Goal: Download file/media

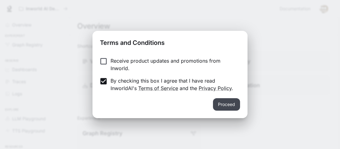
click at [223, 106] on button "Proceed" at bounding box center [226, 104] width 27 height 12
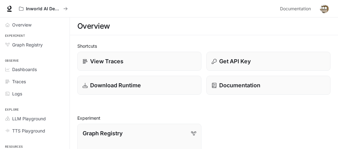
scroll to position [37, 0]
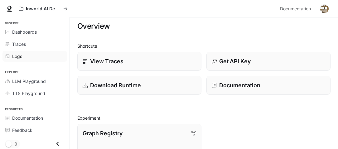
click at [25, 59] on link "Logs" at bounding box center [34, 56] width 65 height 11
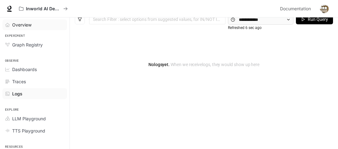
click at [23, 22] on span "Overview" at bounding box center [21, 25] width 19 height 7
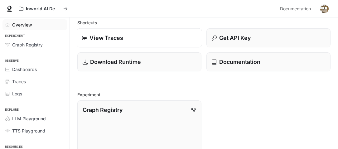
scroll to position [33, 0]
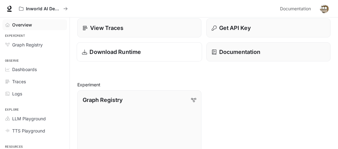
click at [103, 53] on p "Download Runtime" at bounding box center [114, 52] width 51 height 8
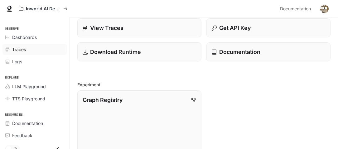
scroll to position [37, 0]
